Goal: Task Accomplishment & Management: Manage account settings

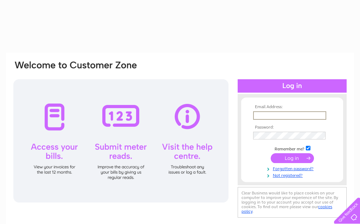
type input "[EMAIL_ADDRESS][DOMAIN_NAME]"
click at [292, 159] on input "submit" at bounding box center [292, 158] width 43 height 10
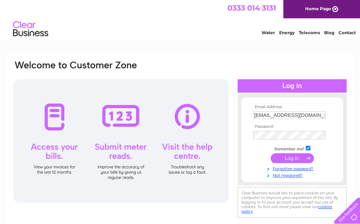
click at [296, 161] on input "submit" at bounding box center [292, 158] width 43 height 10
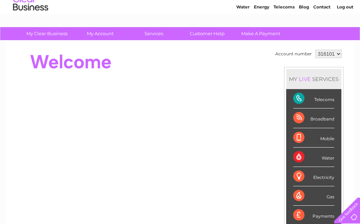
scroll to position [26, 0]
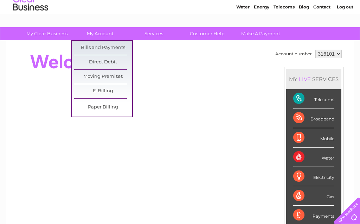
click at [82, 45] on link "Bills and Payments" at bounding box center [103, 48] width 58 height 14
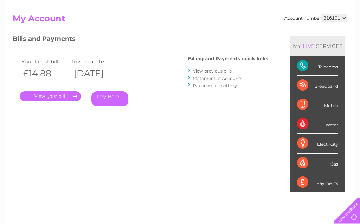
scroll to position [67, 0]
click at [39, 91] on link "." at bounding box center [50, 96] width 61 height 10
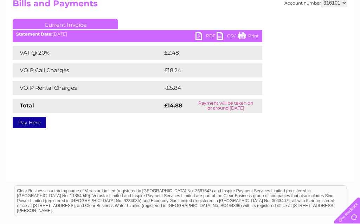
scroll to position [82, 0]
click at [209, 37] on link "PDF" at bounding box center [206, 37] width 21 height 10
